Goal: Transaction & Acquisition: Purchase product/service

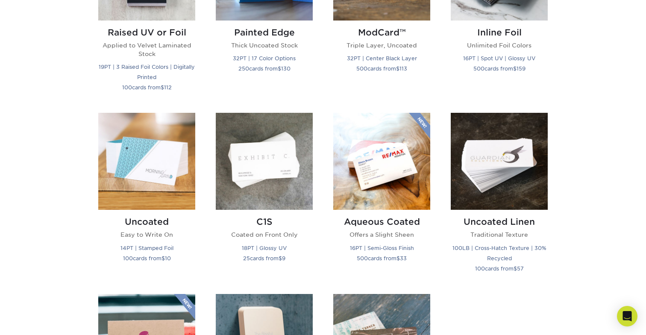
scroll to position [684, 0]
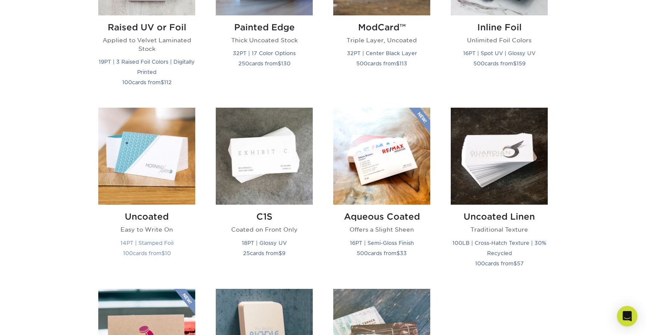
click at [154, 216] on h2 "Uncoated" at bounding box center [146, 216] width 97 height 10
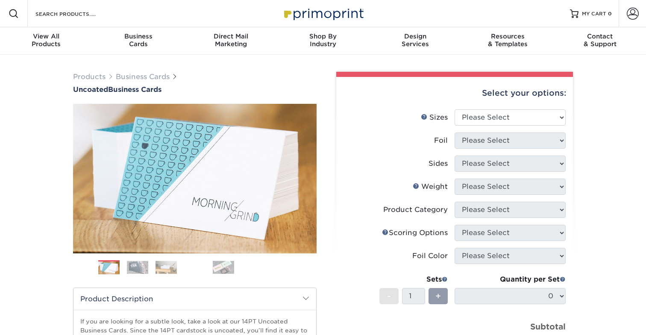
click at [138, 267] on img at bounding box center [137, 266] width 21 height 13
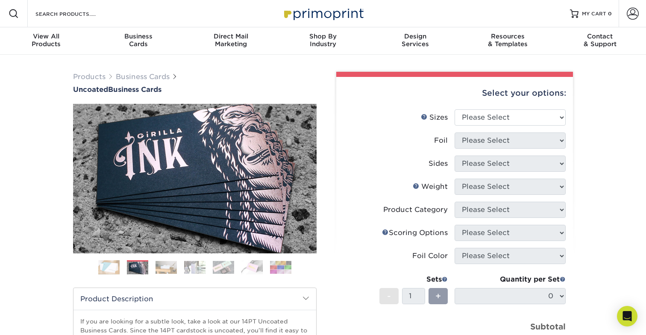
click at [164, 269] on img at bounding box center [165, 266] width 21 height 13
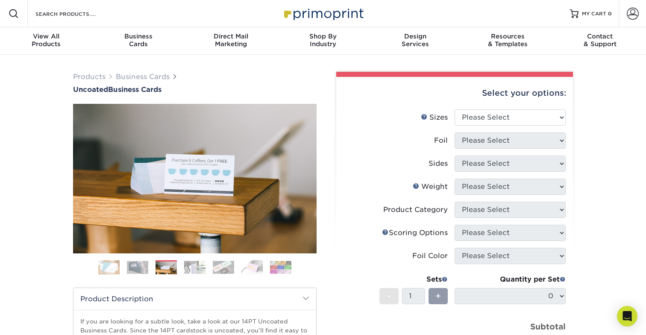
click at [197, 268] on img at bounding box center [194, 266] width 21 height 13
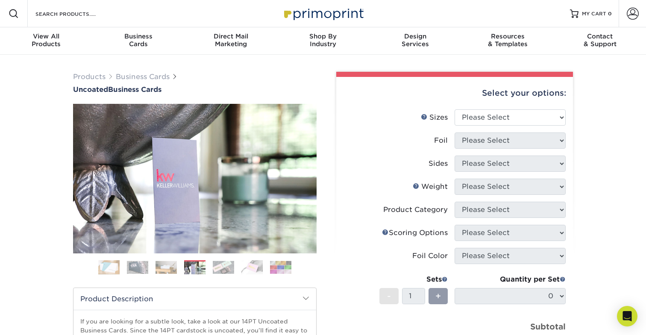
click at [221, 267] on img at bounding box center [223, 266] width 21 height 13
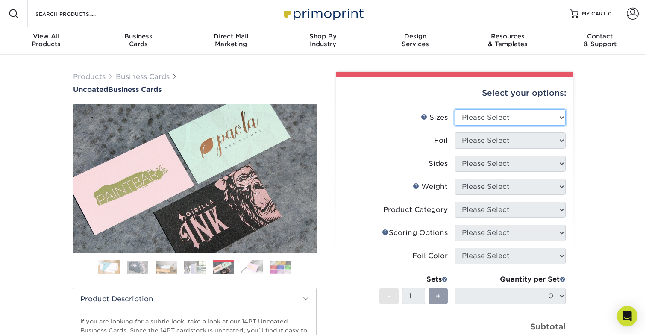
select select "2.12x3.38"
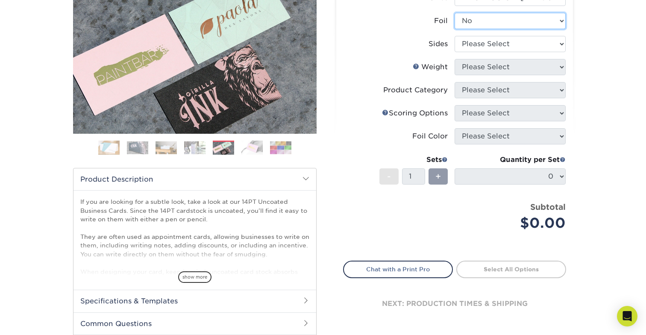
scroll to position [123, 0]
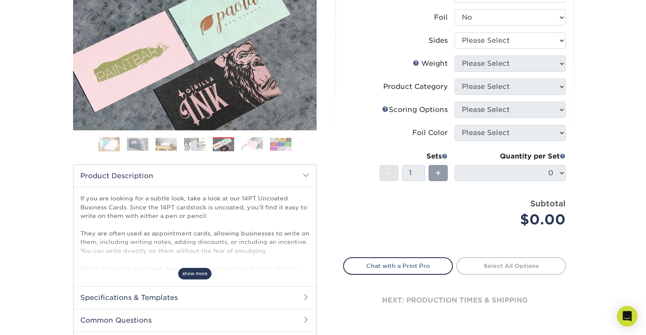
click at [202, 275] on span "show more" at bounding box center [194, 274] width 33 height 12
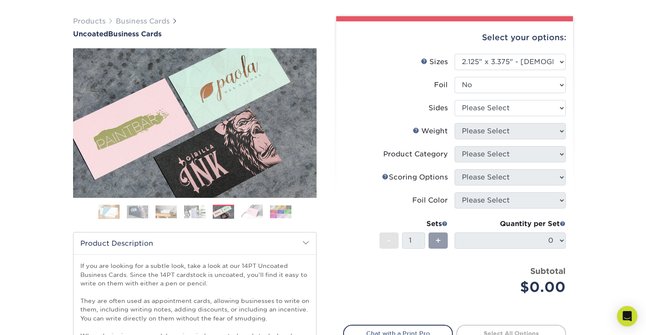
scroll to position [53, 0]
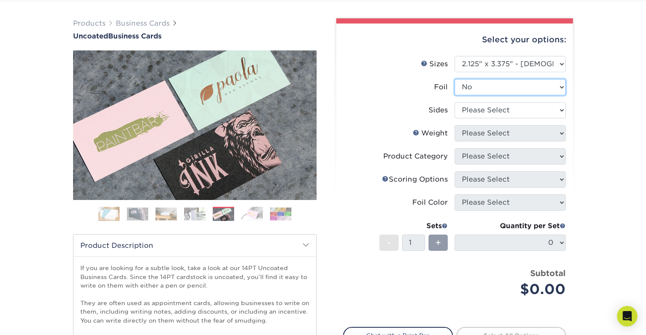
select select "1"
select select "2ba18f74-0f96-487e-8b6e-985b404b3305"
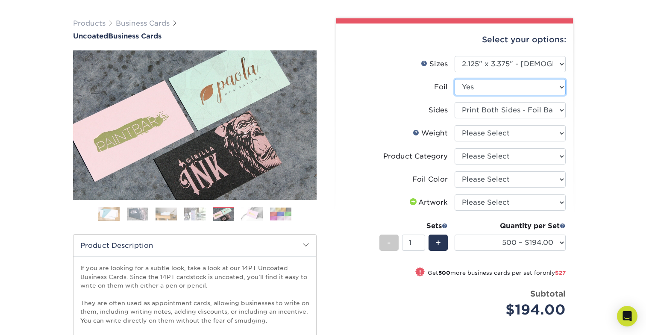
select select "0"
select select "-1"
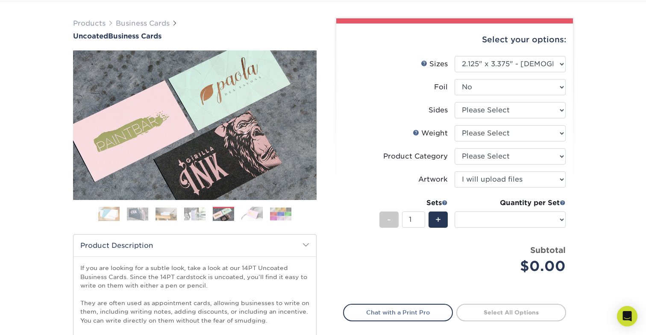
click at [513, 209] on div "Quantity per Set (Price includes envelopes)" at bounding box center [509, 218] width 111 height 40
click at [511, 218] on select at bounding box center [509, 219] width 111 height 16
select select "-1"
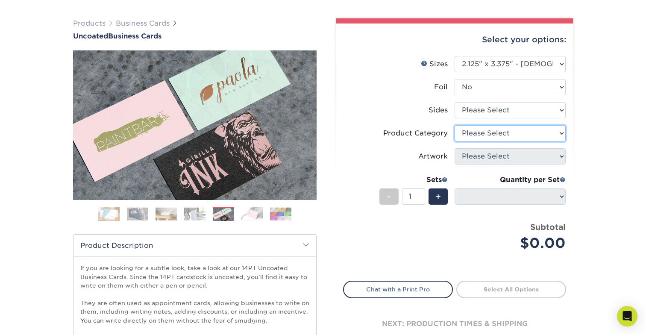
select select "3b5148f1-0588-4f88-a218-97bcfdce65c1"
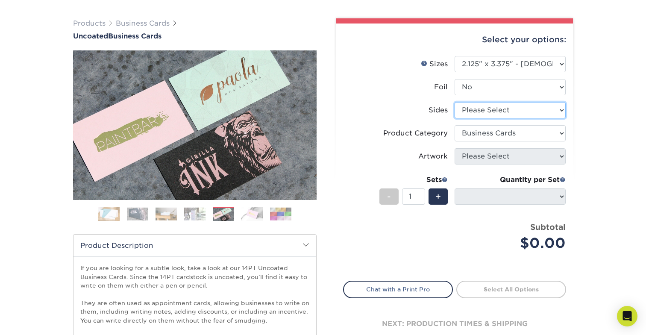
select select "13abbda7-1d64-4f25-8bb2-c179b224825d"
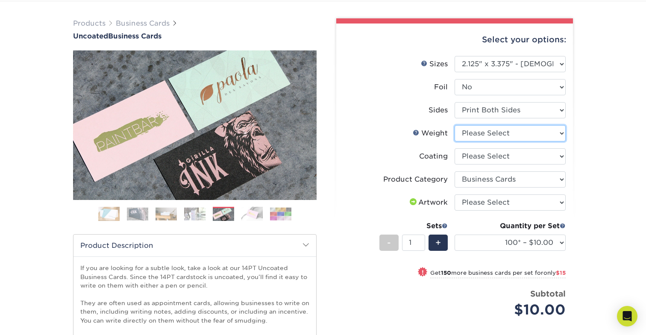
select select "14PT Uncoated"
select select "-1"
select select "3e7618de-abca-4bda-9f97-8b9129e913d8"
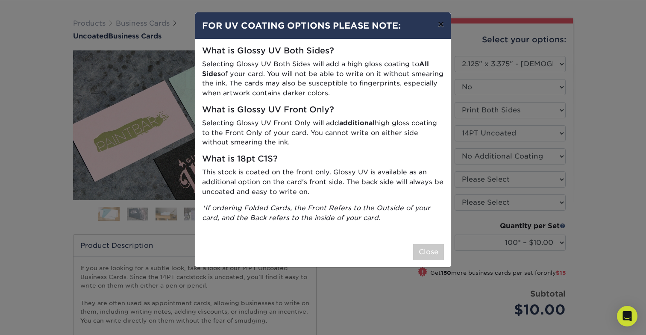
click at [442, 28] on button "×" at bounding box center [441, 24] width 20 height 24
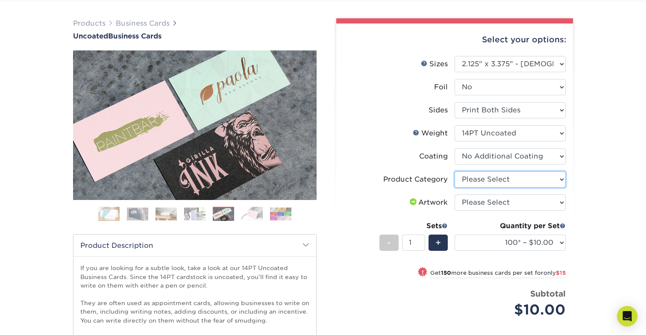
select select "3b5148f1-0588-4f88-a218-97bcfdce65c1"
select select "upload"
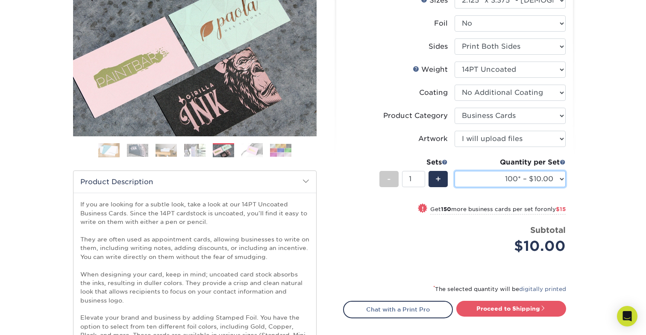
scroll to position [117, 0]
click at [590, 214] on div "Products Business Cards Uncoated Business Cards Previous Next 100" at bounding box center [323, 213] width 646 height 553
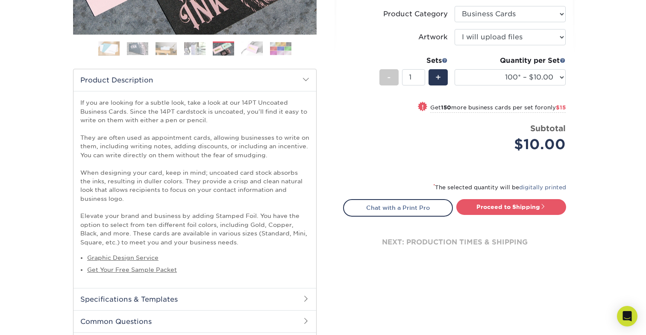
scroll to position [225, 0]
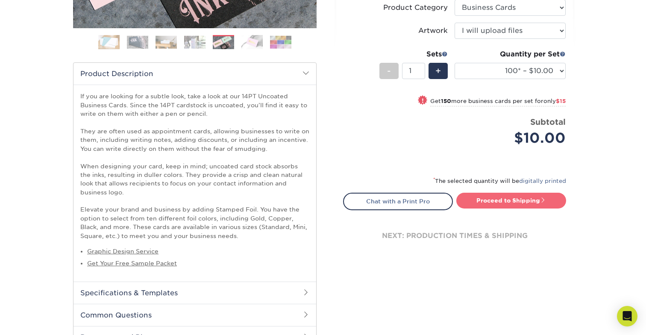
click at [518, 203] on link "Proceed to Shipping" at bounding box center [511, 200] width 110 height 15
type input "Set 1"
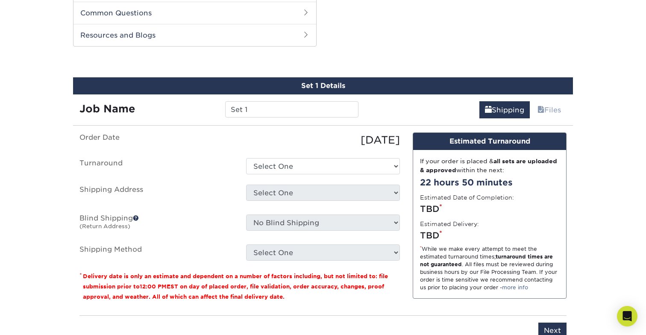
scroll to position [528, 0]
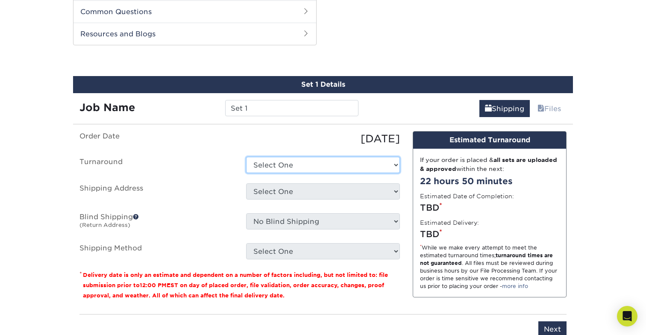
select select "31b04d2e-348c-4204-b170-1f7f1c256ff1"
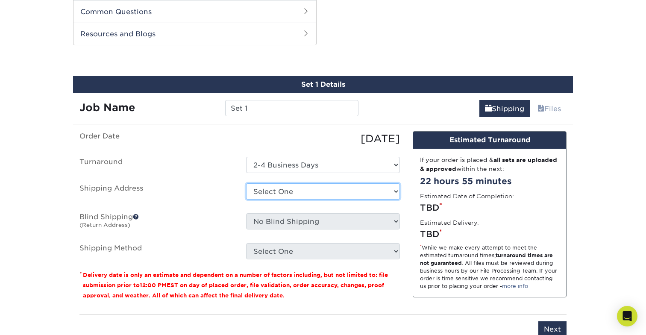
select select "newaddress"
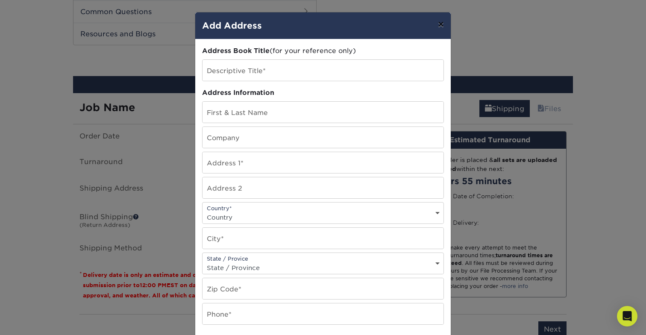
scroll to position [0, 0]
click at [441, 22] on button "×" at bounding box center [441, 24] width 20 height 24
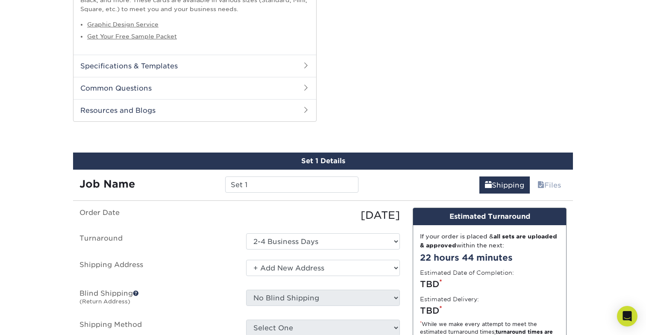
scroll to position [451, 0]
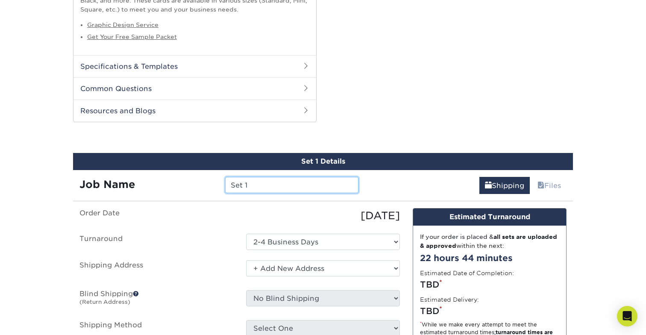
drag, startPoint x: 259, startPoint y: 179, endPoint x: 222, endPoint y: 180, distance: 37.2
click at [222, 180] on div "Set 1" at bounding box center [292, 185] width 146 height 16
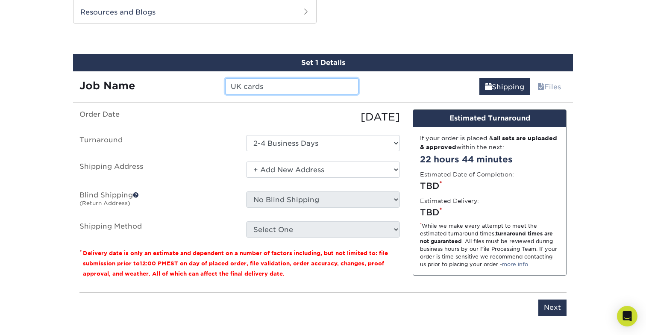
scroll to position [560, 0]
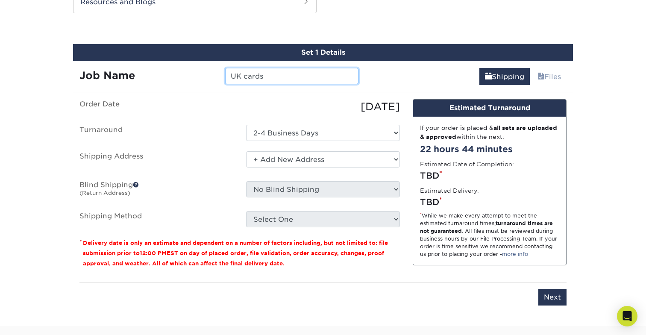
type input "UK cards"
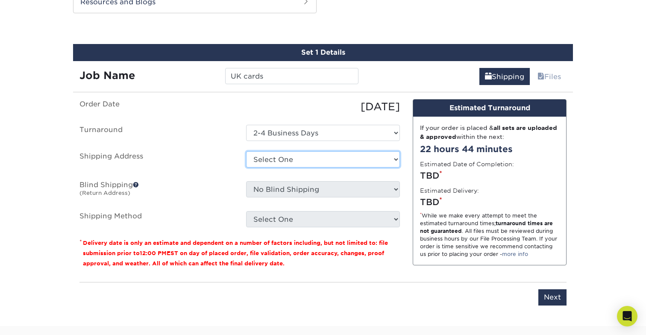
select select "newaddress"
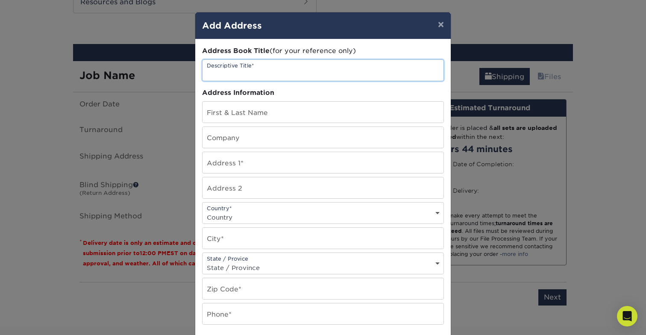
click at [279, 72] on input "text" at bounding box center [322, 70] width 241 height 21
type input "H"
type input "Chicopee"
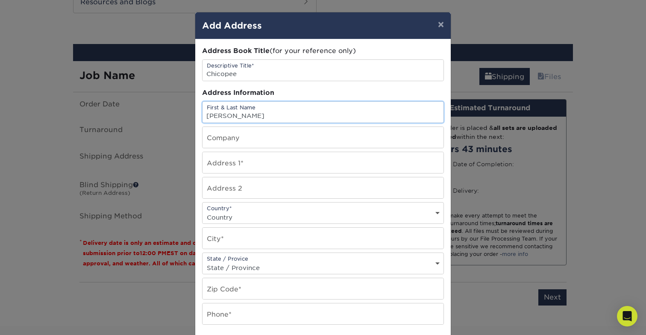
type input "[PERSON_NAME]"
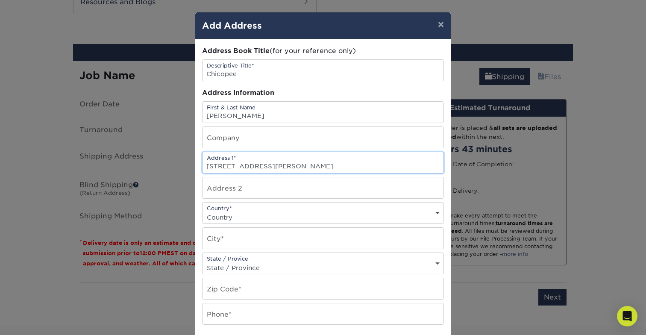
type input "[STREET_ADDRESS][PERSON_NAME]"
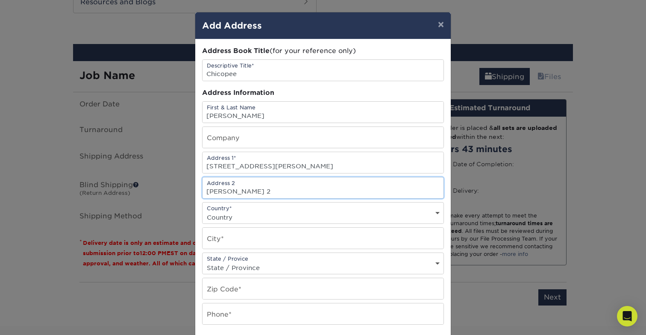
click at [215, 192] on input "[PERSON_NAME] 2" at bounding box center [322, 187] width 241 height 21
type input "Floor 2"
select select "US"
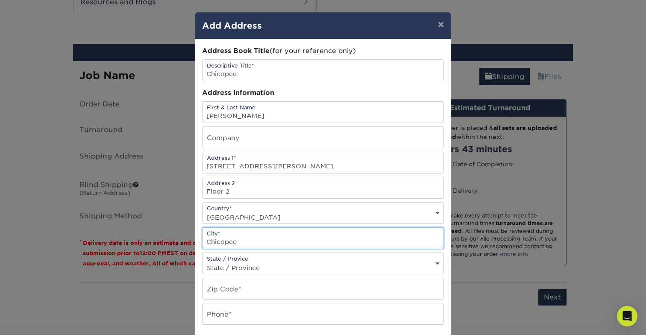
type input "Chicopee"
select select "MA"
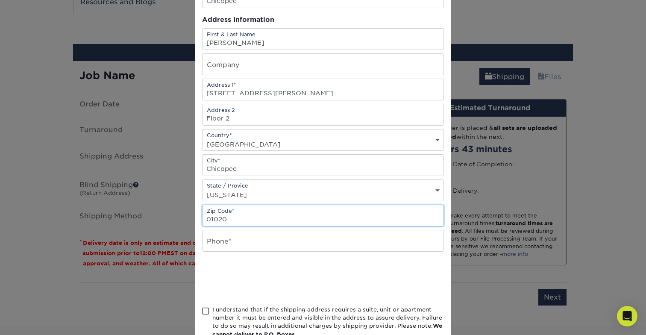
scroll to position [80, 0]
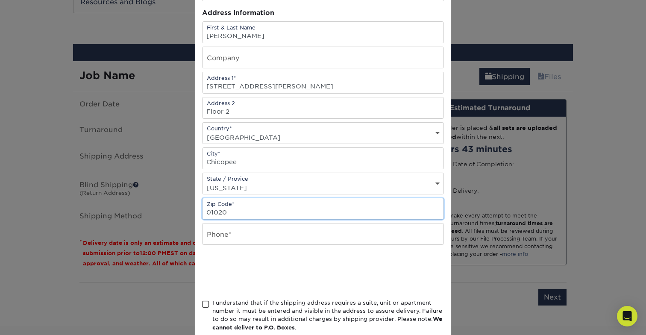
type input "01020"
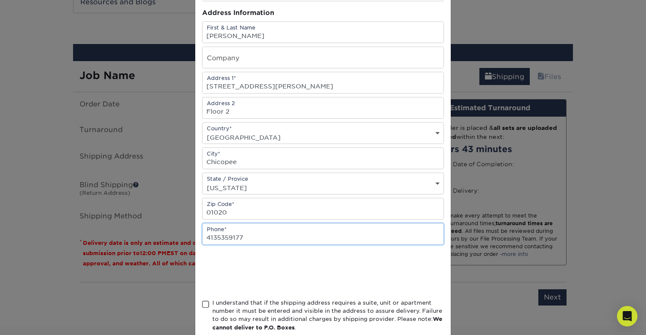
type input "4135359177"
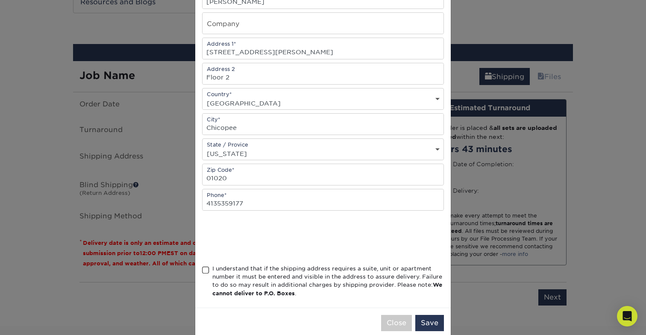
scroll to position [123, 0]
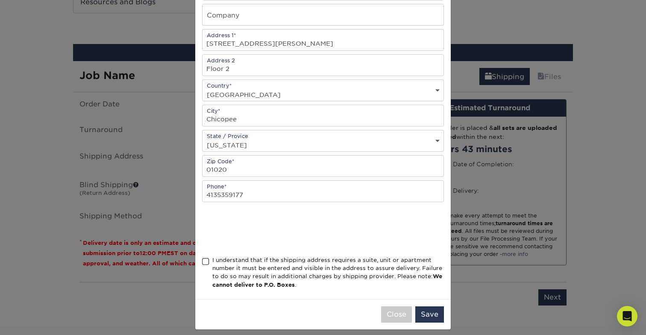
click at [205, 266] on span at bounding box center [205, 261] width 7 height 8
click at [0, 0] on input "I understand that if the shipping address requires a suite, unit or apartment n…" at bounding box center [0, 0] width 0 height 0
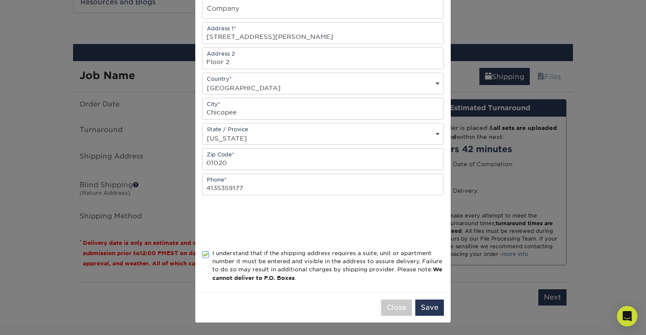
scroll to position [131, 0]
click at [433, 308] on button "Save" at bounding box center [429, 307] width 29 height 16
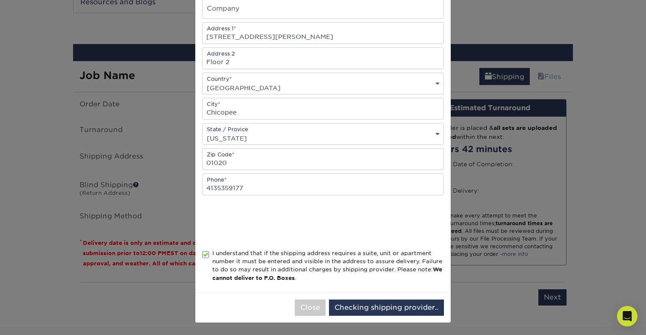
scroll to position [0, 0]
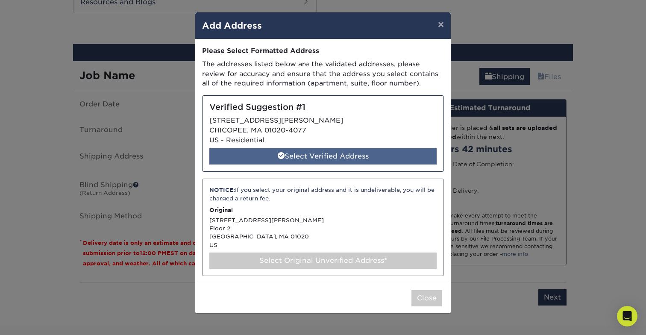
click at [317, 154] on div "Select Verified Address" at bounding box center [322, 156] width 227 height 16
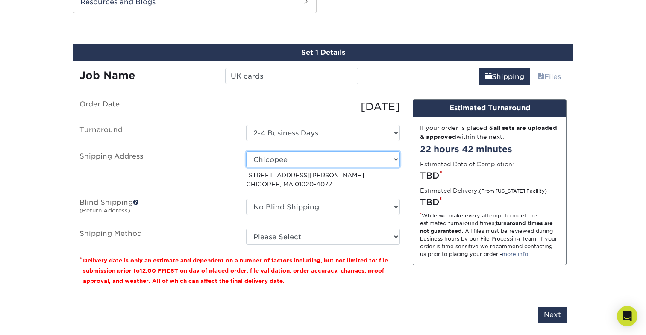
select select "newaddress"
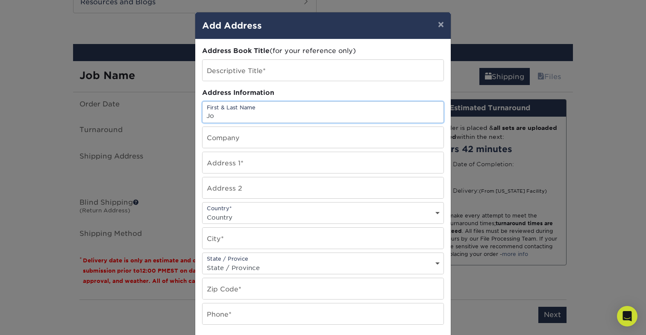
type input "J"
click at [441, 27] on button "×" at bounding box center [441, 24] width 20 height 24
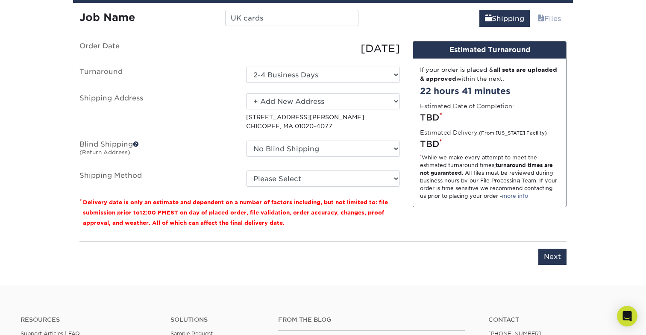
scroll to position [621, 0]
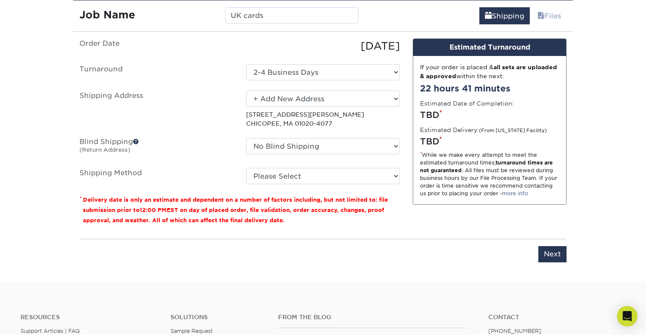
click at [137, 138] on span at bounding box center [136, 141] width 6 height 6
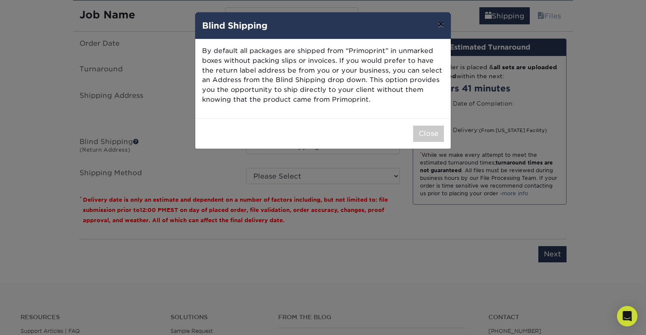
click at [440, 26] on button "×" at bounding box center [441, 24] width 20 height 24
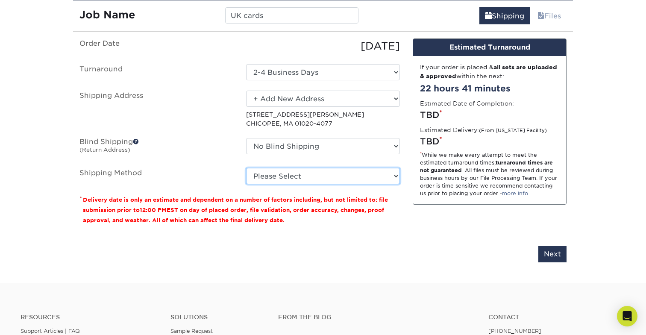
select select "03"
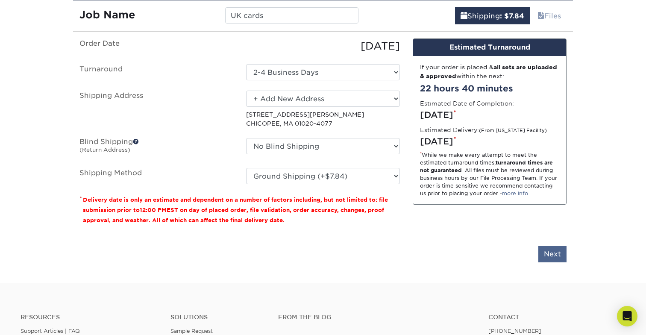
click at [556, 250] on input "Next" at bounding box center [552, 254] width 28 height 16
type input "Next"
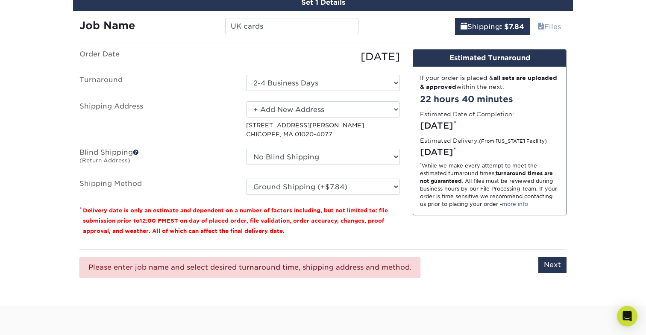
scroll to position [613, 0]
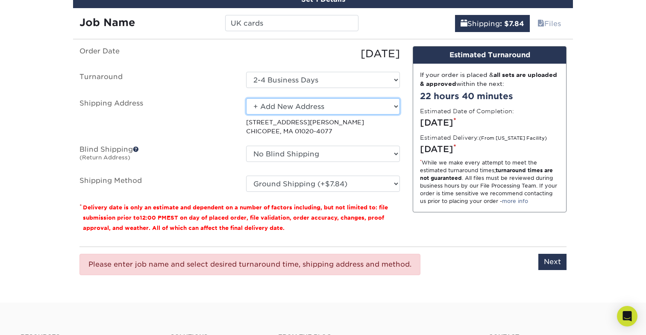
select select "285760"
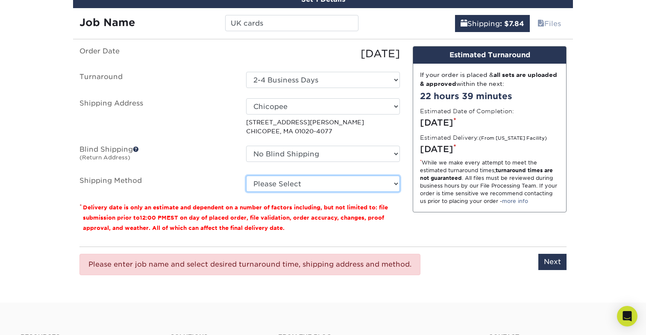
select select "03"
click at [541, 257] on input "Next" at bounding box center [552, 262] width 28 height 16
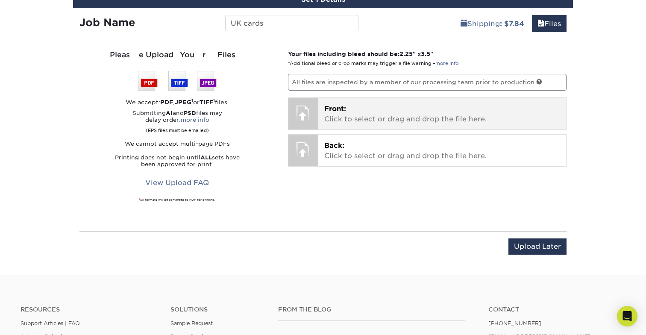
click at [400, 110] on p "Front: Click to select or drag and drop the file here." at bounding box center [442, 114] width 236 height 20
